Goal: Information Seeking & Learning: Learn about a topic

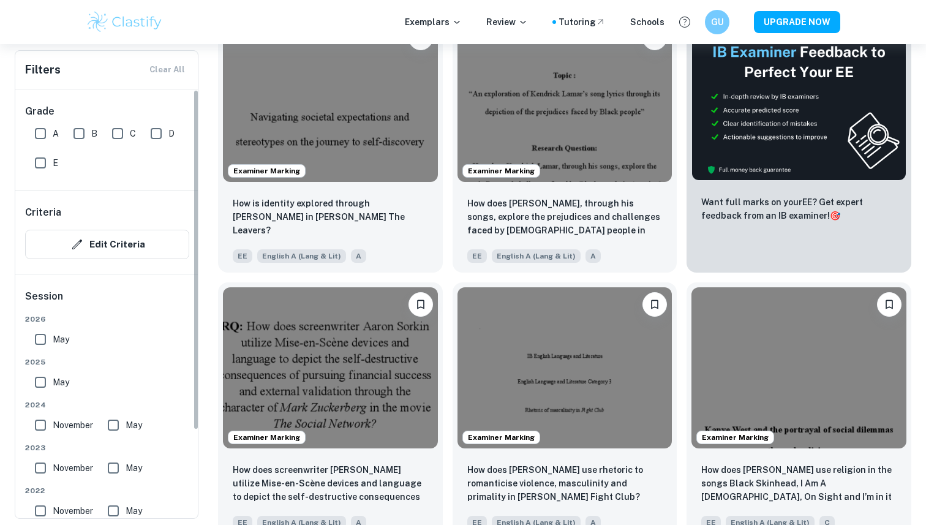
scroll to position [279, 0]
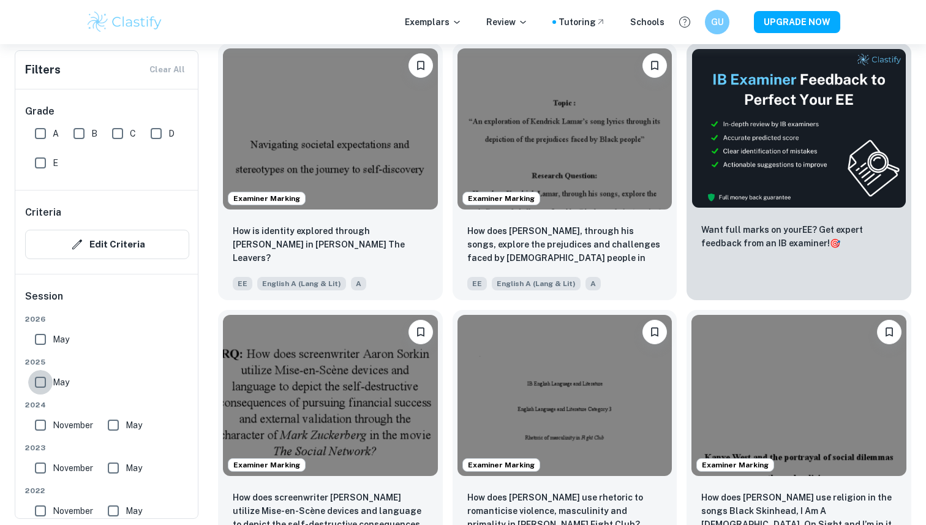
click at [39, 382] on input "May" at bounding box center [40, 382] width 25 height 25
checkbox input "true"
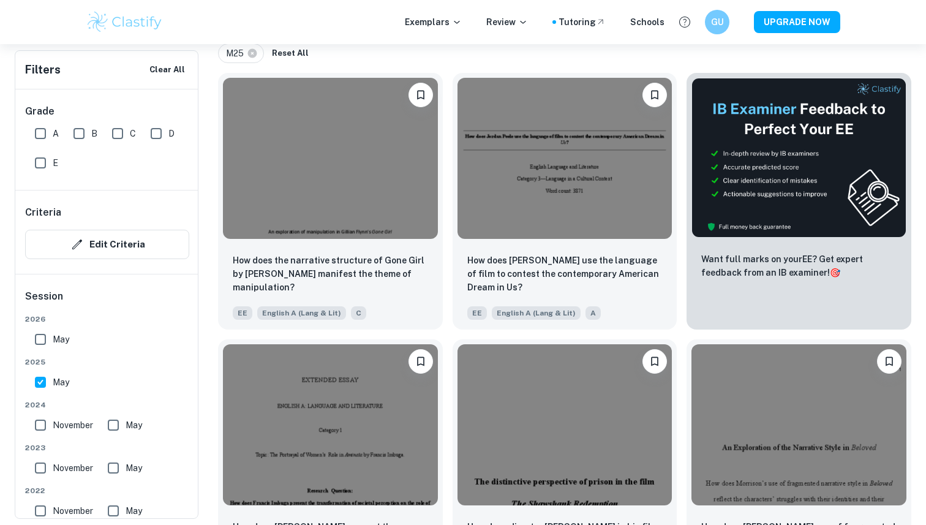
click at [47, 132] on input "A" at bounding box center [40, 133] width 25 height 25
checkbox input "true"
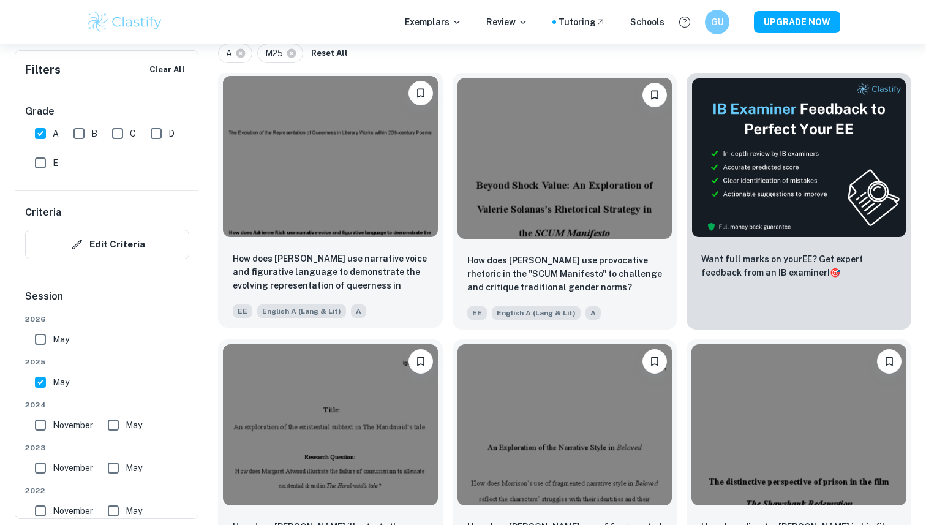
click at [382, 248] on div "How does [PERSON_NAME] use narrative voice and figurative language to demonstra…" at bounding box center [330, 285] width 225 height 86
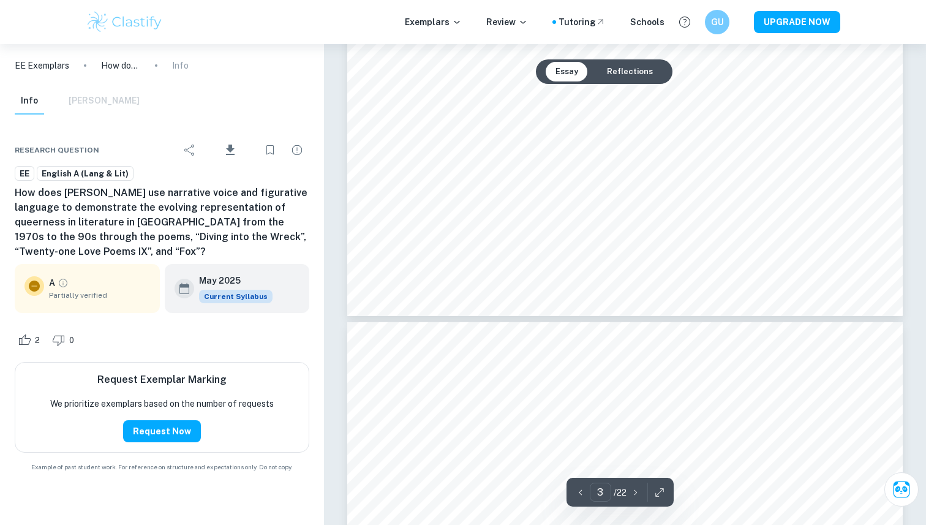
type input "4"
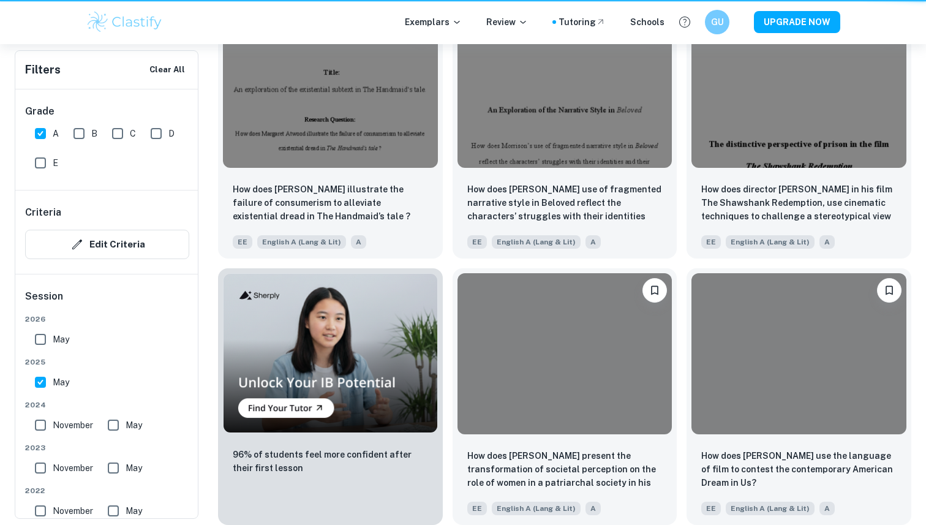
scroll to position [279, 0]
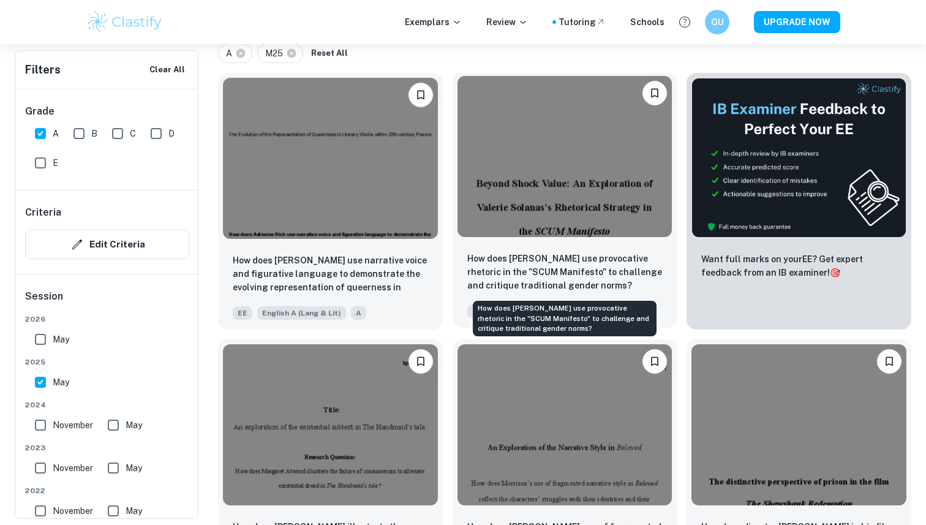
click at [513, 280] on p "How does [PERSON_NAME] use provocative rhetoric in the "SCUM Manifesto" to chal…" at bounding box center [564, 272] width 195 height 40
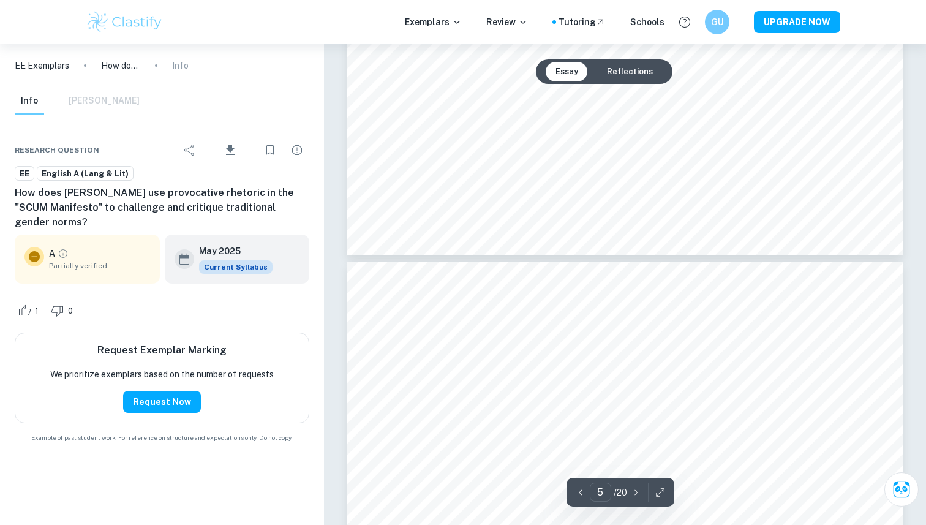
type input "6"
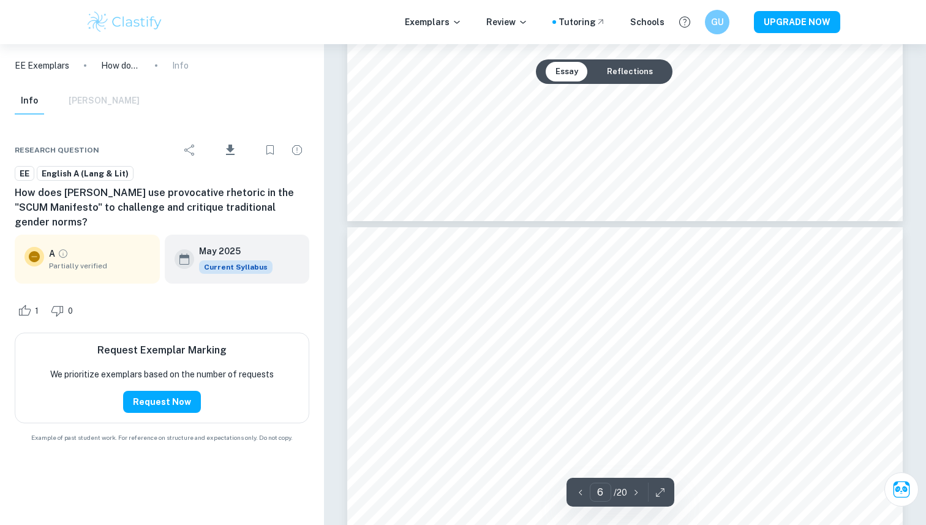
scroll to position [4138, 0]
